Goal: Task Accomplishment & Management: Manage account settings

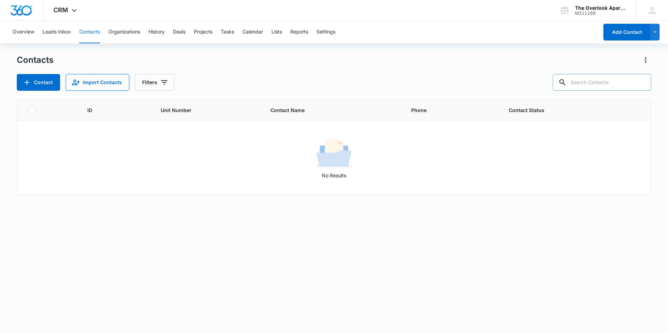
click at [595, 88] on input "text" at bounding box center [602, 82] width 99 height 17
click at [606, 86] on input "text" at bounding box center [602, 82] width 99 height 17
type input "d"
type input "[PERSON_NAME]"
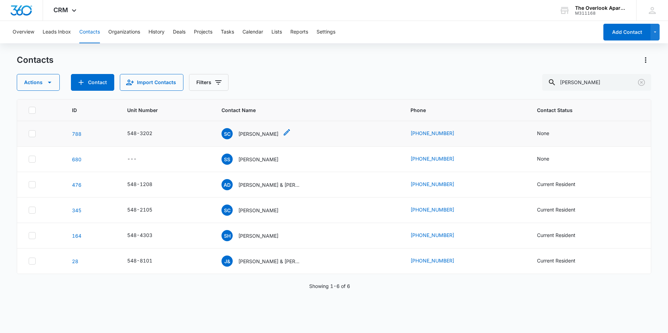
click at [256, 135] on p "[PERSON_NAME]" at bounding box center [258, 133] width 40 height 7
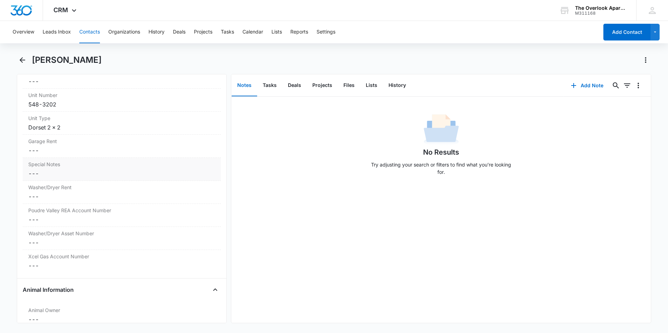
scroll to position [629, 0]
click at [73, 144] on dd "Cancel Save Changes ---" at bounding box center [121, 148] width 187 height 8
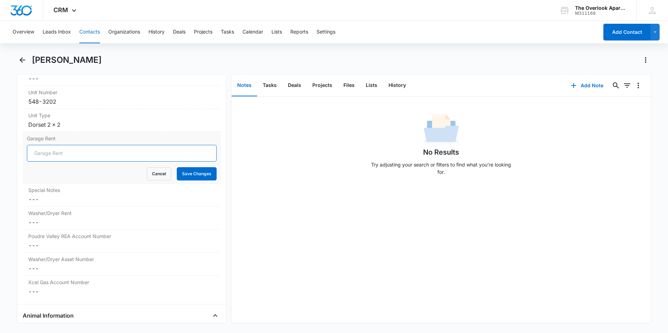
click at [61, 154] on input "Garage Rent" at bounding box center [122, 153] width 190 height 17
type input "N/A"
click at [189, 168] on button "Save Changes" at bounding box center [197, 173] width 40 height 13
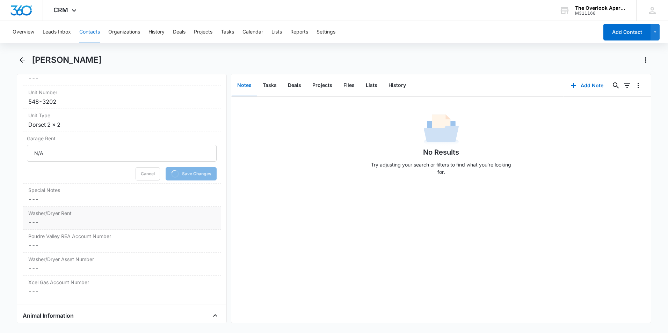
click at [47, 223] on dd "Cancel Save Changes ---" at bounding box center [121, 222] width 187 height 8
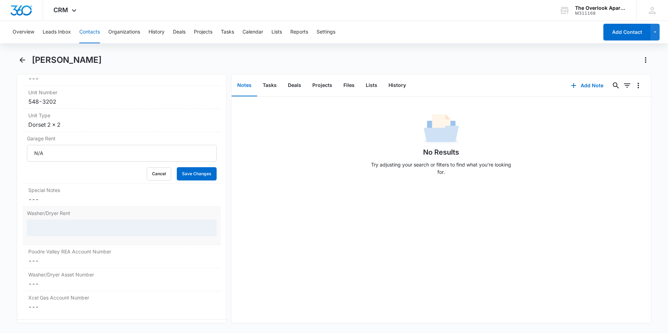
click at [52, 229] on div at bounding box center [122, 228] width 190 height 17
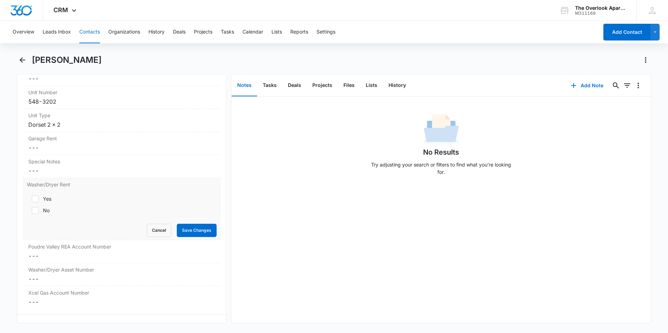
click at [50, 198] on div "Yes" at bounding box center [47, 198] width 8 height 7
click at [32, 198] on input "Yes" at bounding box center [29, 199] width 5 height 5
checkbox input "true"
click at [203, 235] on button "Save Changes" at bounding box center [197, 230] width 40 height 13
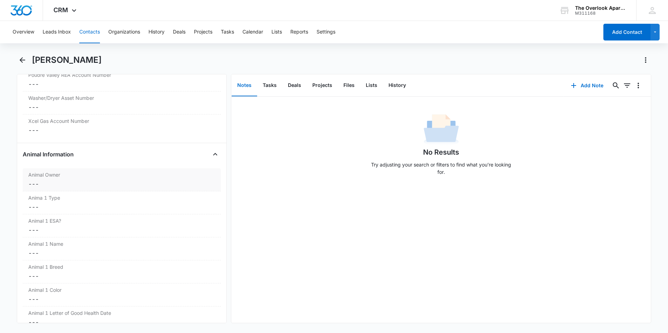
click at [59, 171] on label "Animal Owner" at bounding box center [121, 174] width 187 height 7
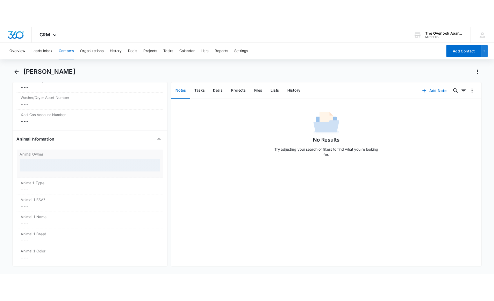
scroll to position [765, 0]
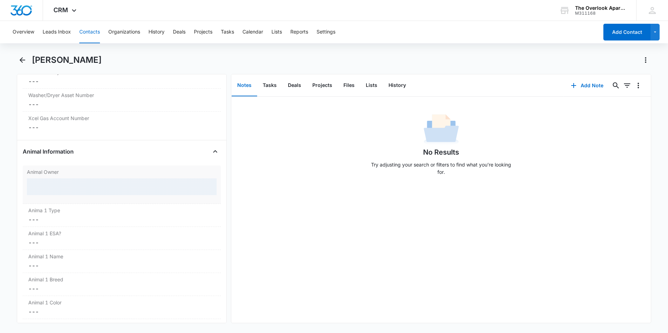
click at [52, 189] on div at bounding box center [122, 187] width 190 height 17
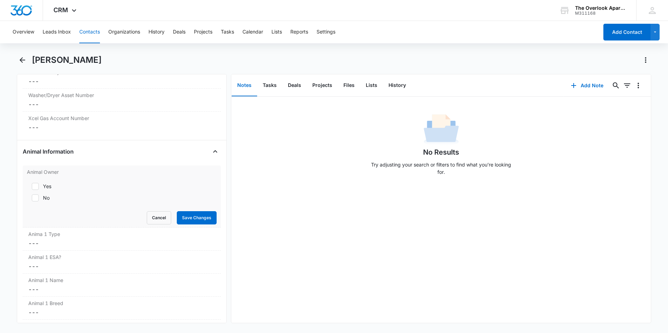
click at [44, 197] on div "No" at bounding box center [46, 197] width 7 height 7
click at [32, 197] on input "No" at bounding box center [29, 198] width 5 height 5
checkbox input "true"
click at [196, 221] on button "Save Changes" at bounding box center [197, 217] width 40 height 13
click at [342, 87] on button "Files" at bounding box center [349, 86] width 22 height 22
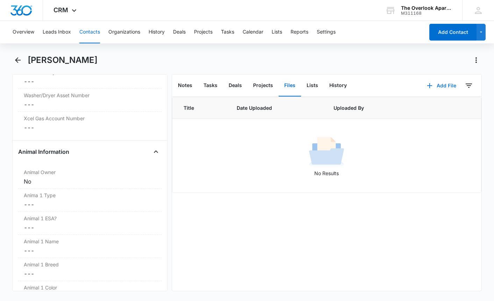
click at [439, 83] on button "Add File" at bounding box center [441, 85] width 43 height 17
click at [421, 106] on div "Upload Files" at bounding box center [432, 108] width 28 height 5
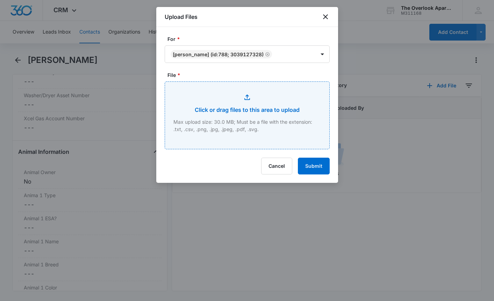
click at [241, 104] on input "File *" at bounding box center [247, 115] width 164 height 67
type input "C:\fakepath\Scanned from a Xerox Multifunction Printer.pdf"
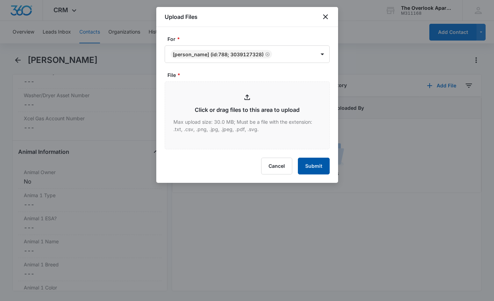
click at [313, 169] on button "Submit" at bounding box center [314, 166] width 32 height 17
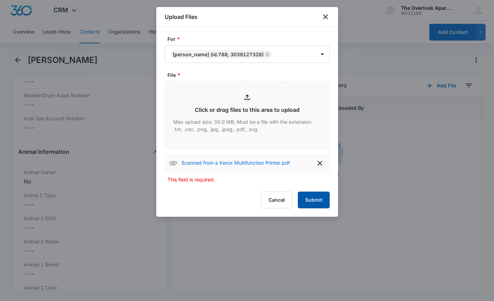
click at [317, 203] on button "Submit" at bounding box center [314, 200] width 32 height 17
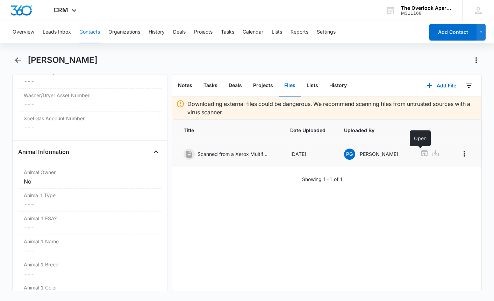
click at [421, 153] on icon at bounding box center [424, 153] width 6 height 6
click at [460, 151] on icon "Overflow Menu" at bounding box center [464, 154] width 8 height 8
click at [440, 172] on div "Edit" at bounding box center [440, 173] width 15 height 5
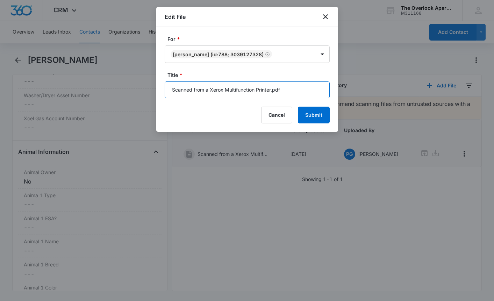
drag, startPoint x: 297, startPoint y: 87, endPoint x: -132, endPoint y: 91, distance: 428.9
click at [0, 91] on html "CRM Apps Reputation Websites Forms CRM Email Social Shop Payments POS Content A…" at bounding box center [247, 150] width 494 height 301
type input "3-202 Application"
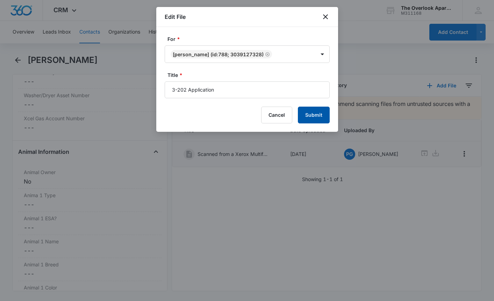
click at [314, 113] on button "Submit" at bounding box center [314, 115] width 32 height 17
